Goal: Transaction & Acquisition: Purchase product/service

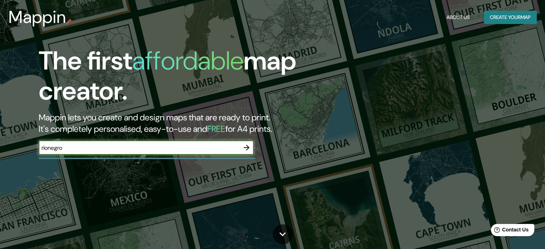
type input "rionegro"
click at [242, 148] on icon "button" at bounding box center [246, 147] width 9 height 9
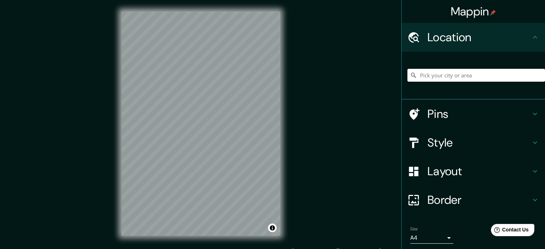
click at [459, 74] on input "Pick your city or area" at bounding box center [477, 75] width 138 height 13
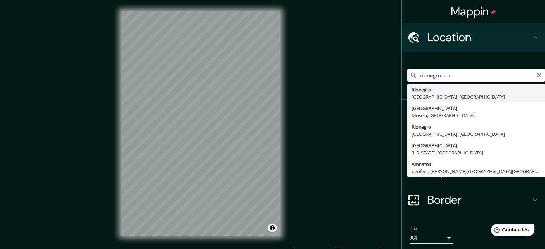
type input "Rionegro, [GEOGRAPHIC_DATA], [GEOGRAPHIC_DATA]"
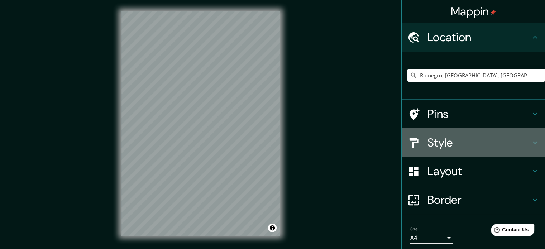
drag, startPoint x: 442, startPoint y: 141, endPoint x: 446, endPoint y: 141, distance: 4.3
click at [442, 141] on h4 "Style" at bounding box center [479, 143] width 103 height 14
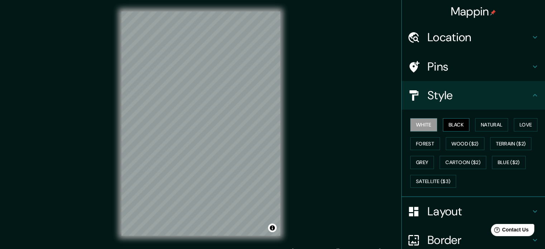
click at [449, 127] on button "Black" at bounding box center [456, 124] width 27 height 13
click at [493, 127] on button "Natural" at bounding box center [491, 124] width 33 height 13
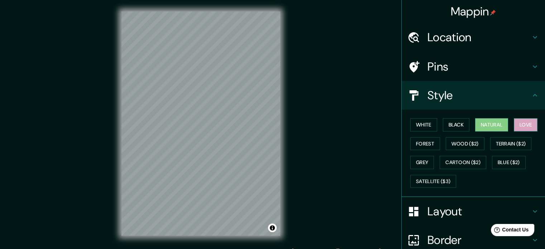
click at [525, 129] on button "Love" at bounding box center [526, 124] width 24 height 13
click at [427, 144] on button "Forest" at bounding box center [426, 143] width 30 height 13
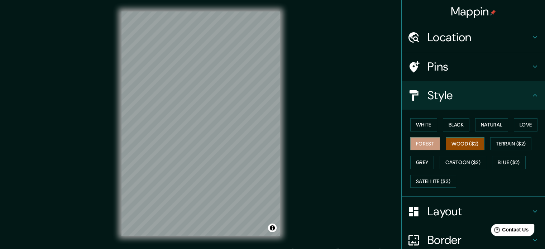
click at [455, 143] on button "Wood ($2)" at bounding box center [465, 143] width 39 height 13
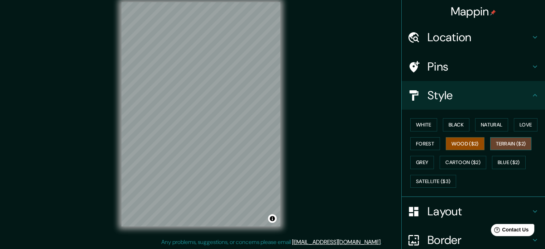
click at [508, 146] on button "Terrain ($2)" at bounding box center [511, 143] width 42 height 13
click at [460, 161] on button "Cartoon ($2)" at bounding box center [463, 162] width 47 height 13
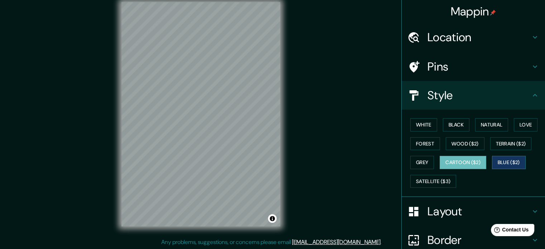
drag, startPoint x: 507, startPoint y: 155, endPoint x: 497, endPoint y: 157, distance: 10.0
click at [506, 155] on div "White Black Natural Love Forest Wood ($2) Terrain ($2) Grey Cartoon ($2) Blue (…" at bounding box center [477, 152] width 138 height 75
click at [495, 164] on button "Blue ($2)" at bounding box center [509, 162] width 34 height 13
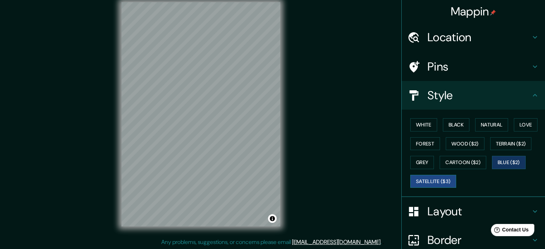
click at [436, 182] on button "Satellite ($3)" at bounding box center [434, 181] width 46 height 13
click at [460, 164] on button "Cartoon ($2)" at bounding box center [463, 162] width 47 height 13
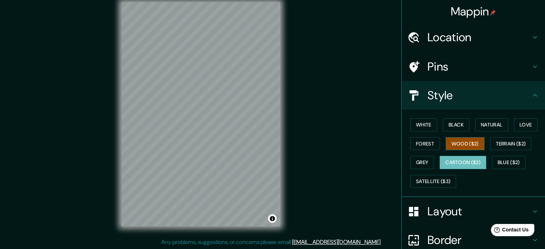
click at [450, 145] on button "Wood ($2)" at bounding box center [465, 143] width 39 height 13
click at [423, 163] on button "Grey" at bounding box center [423, 162] width 24 height 13
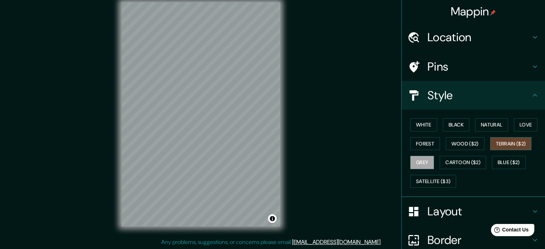
click at [494, 148] on button "Terrain ($2)" at bounding box center [511, 143] width 42 height 13
click at [531, 124] on button "Love" at bounding box center [526, 124] width 24 height 13
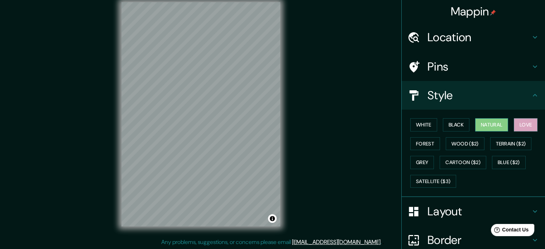
click at [489, 127] on button "Natural" at bounding box center [491, 124] width 33 height 13
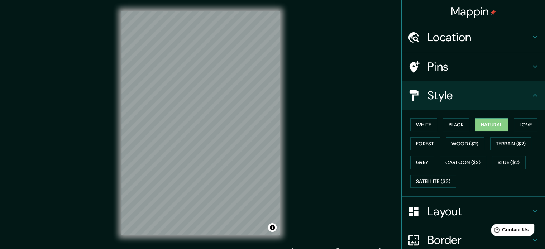
scroll to position [0, 0]
click at [464, 125] on button "Black" at bounding box center [456, 124] width 27 height 13
click at [419, 127] on button "White" at bounding box center [424, 124] width 27 height 13
